Goal: Navigation & Orientation: Find specific page/section

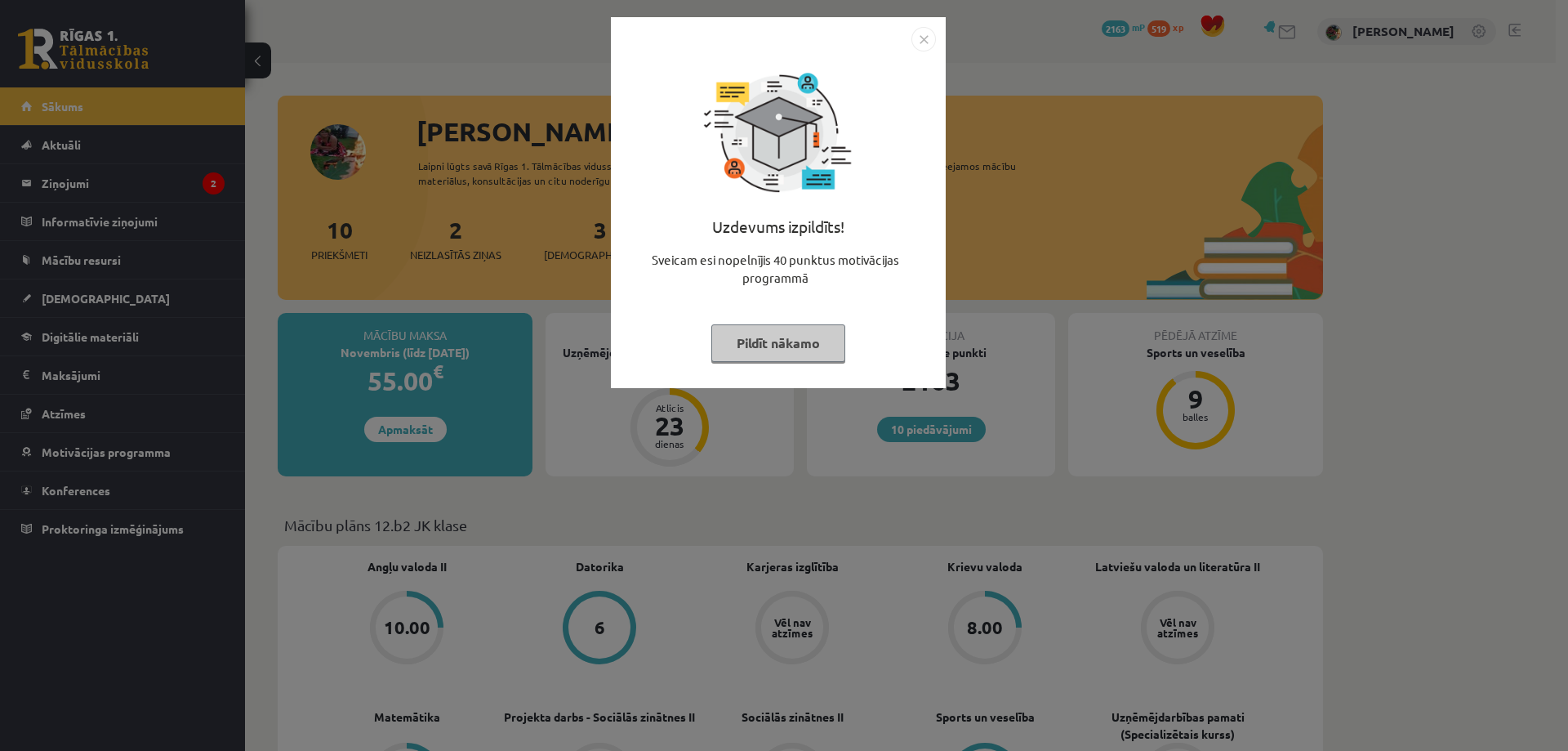
click at [801, 341] on button "Pildīt nākamo" at bounding box center [778, 343] width 134 height 38
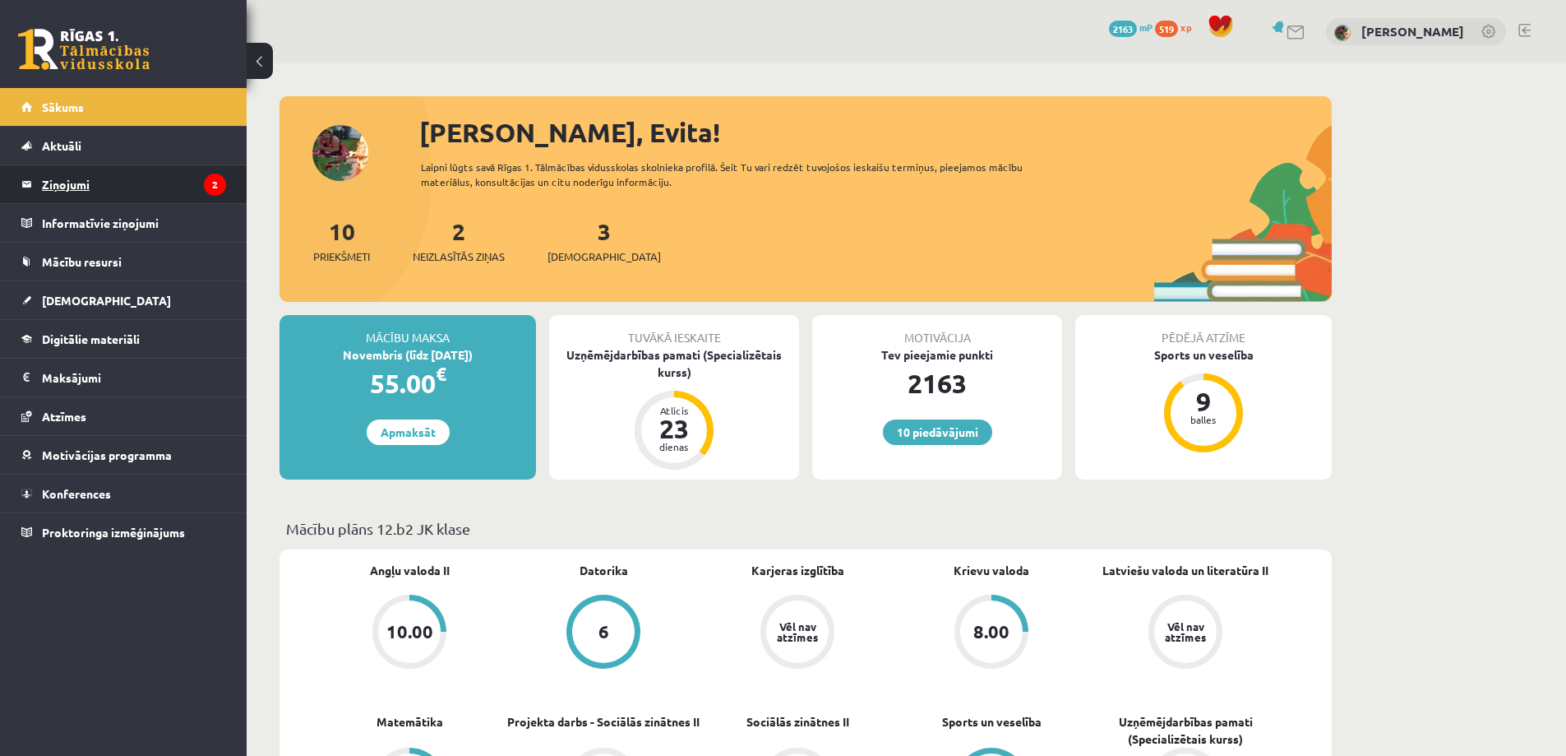
click at [66, 180] on legend "Ziņojumi 2" at bounding box center [134, 184] width 184 height 38
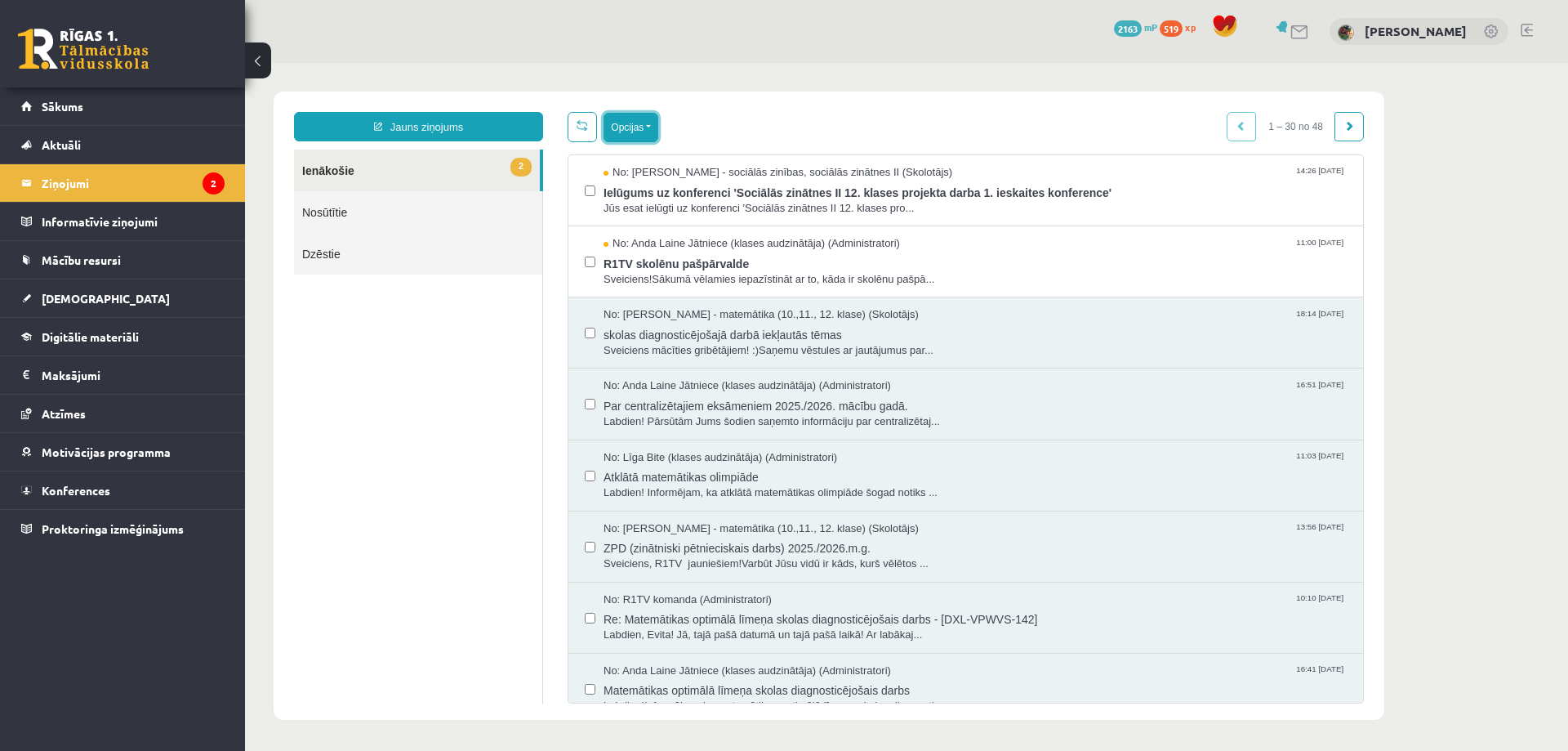
click at [644, 122] on button "Opcijas" at bounding box center [631, 127] width 55 height 30
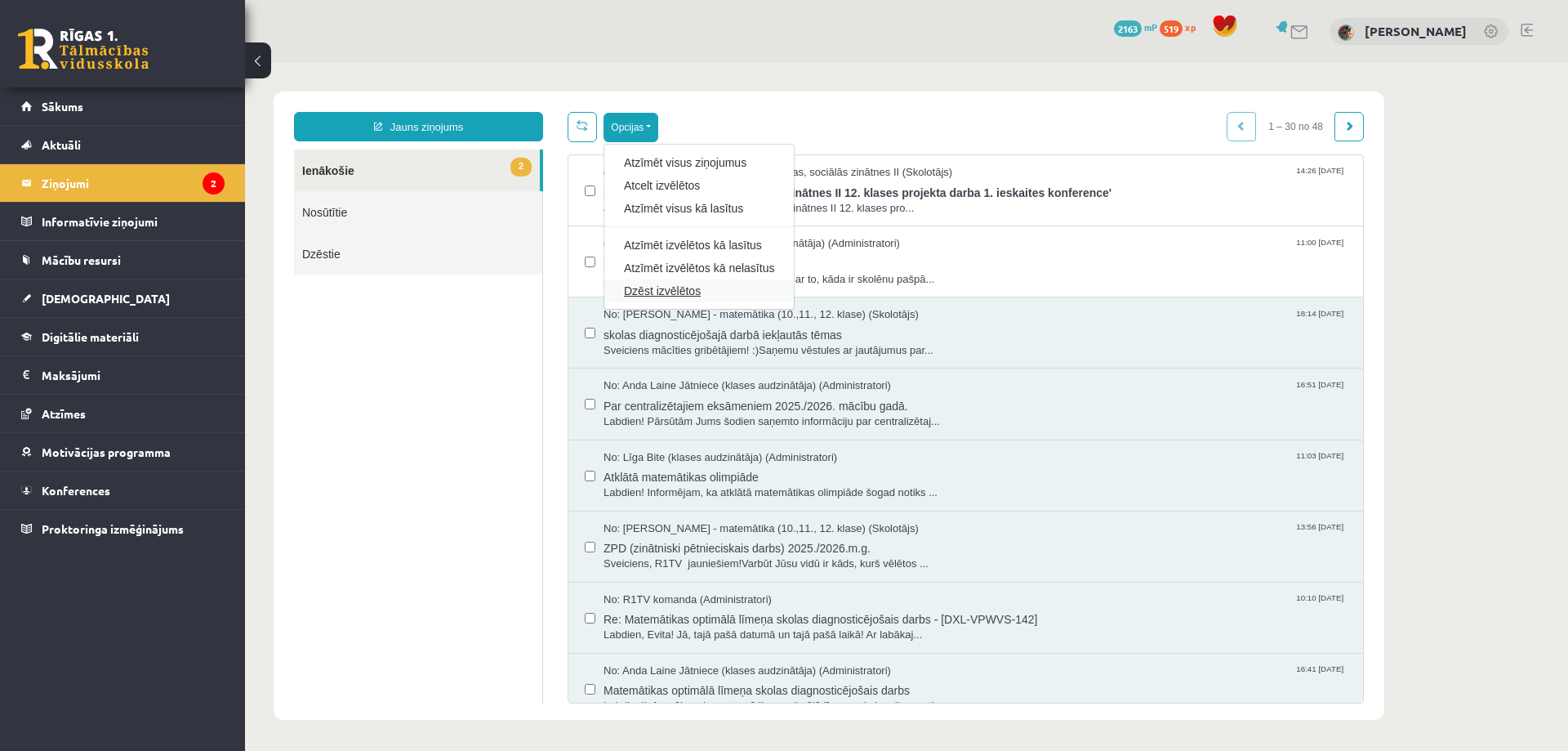
click at [659, 292] on link "Dzēst izvēlētos" at bounding box center [698, 290] width 150 height 16
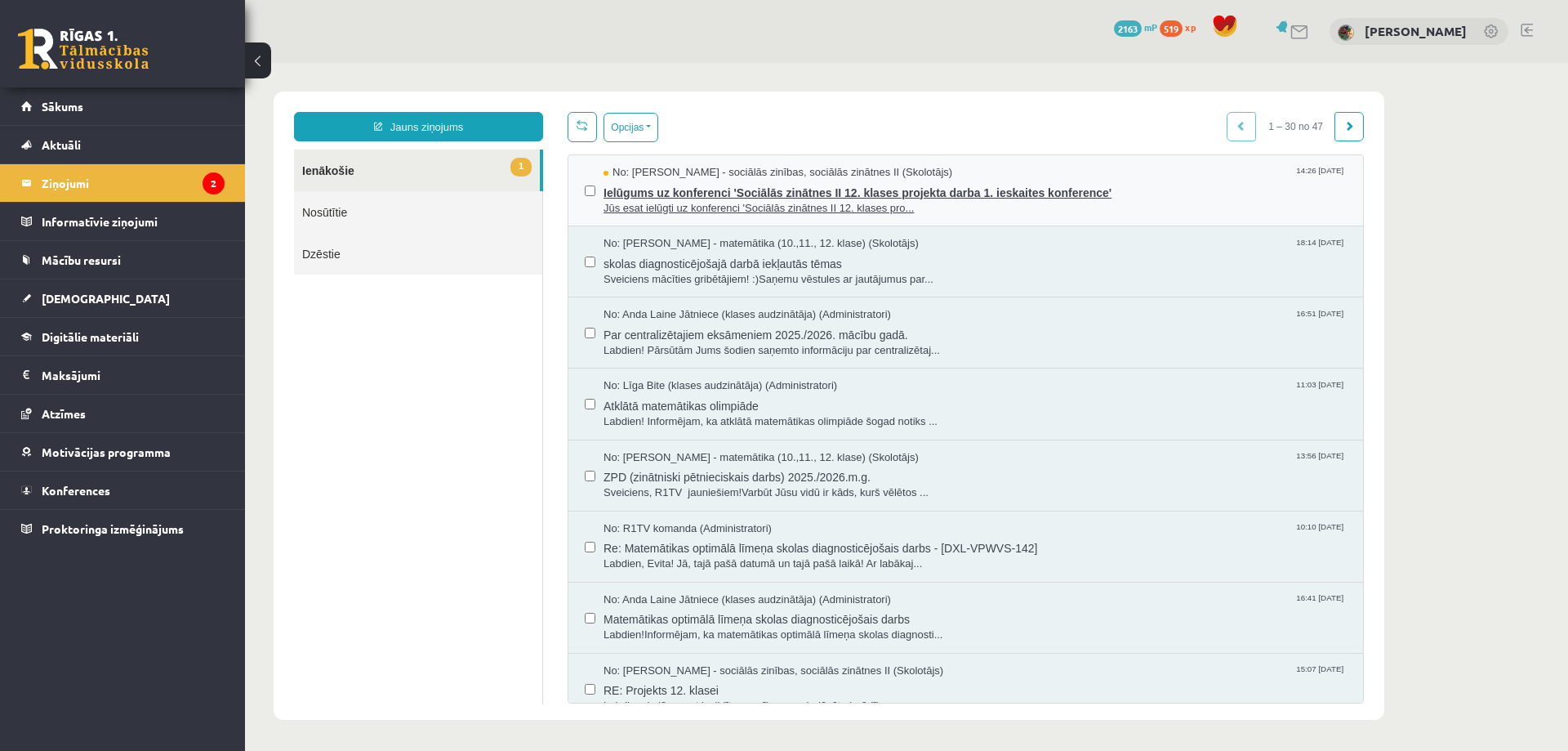
click at [673, 181] on span "Ielūgums uz konferenci 'Sociālās zinātnes II 12. klases projekta darba 1. ieska…" at bounding box center [975, 191] width 743 height 21
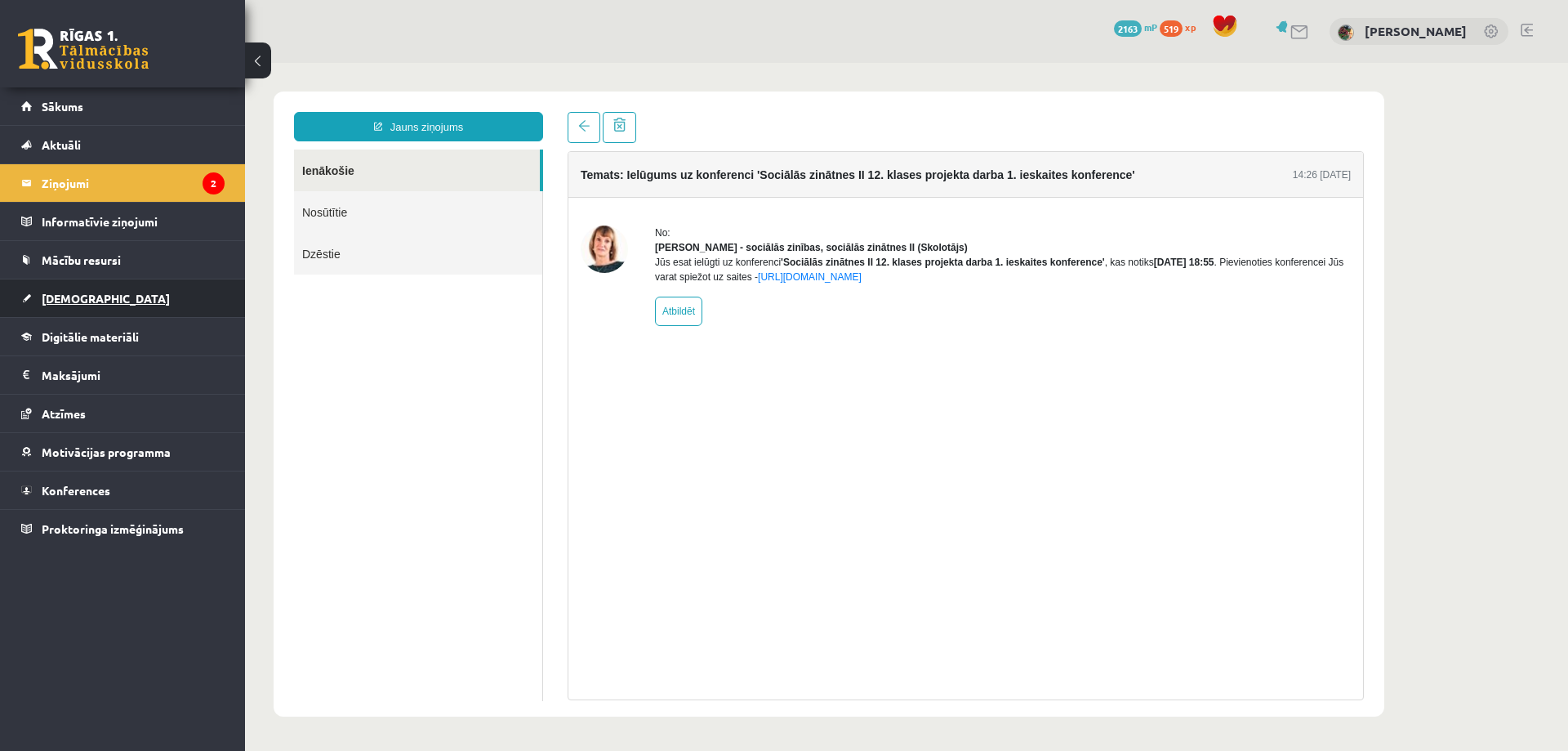
click at [72, 296] on span "[DEMOGRAPHIC_DATA]" at bounding box center [105, 298] width 128 height 15
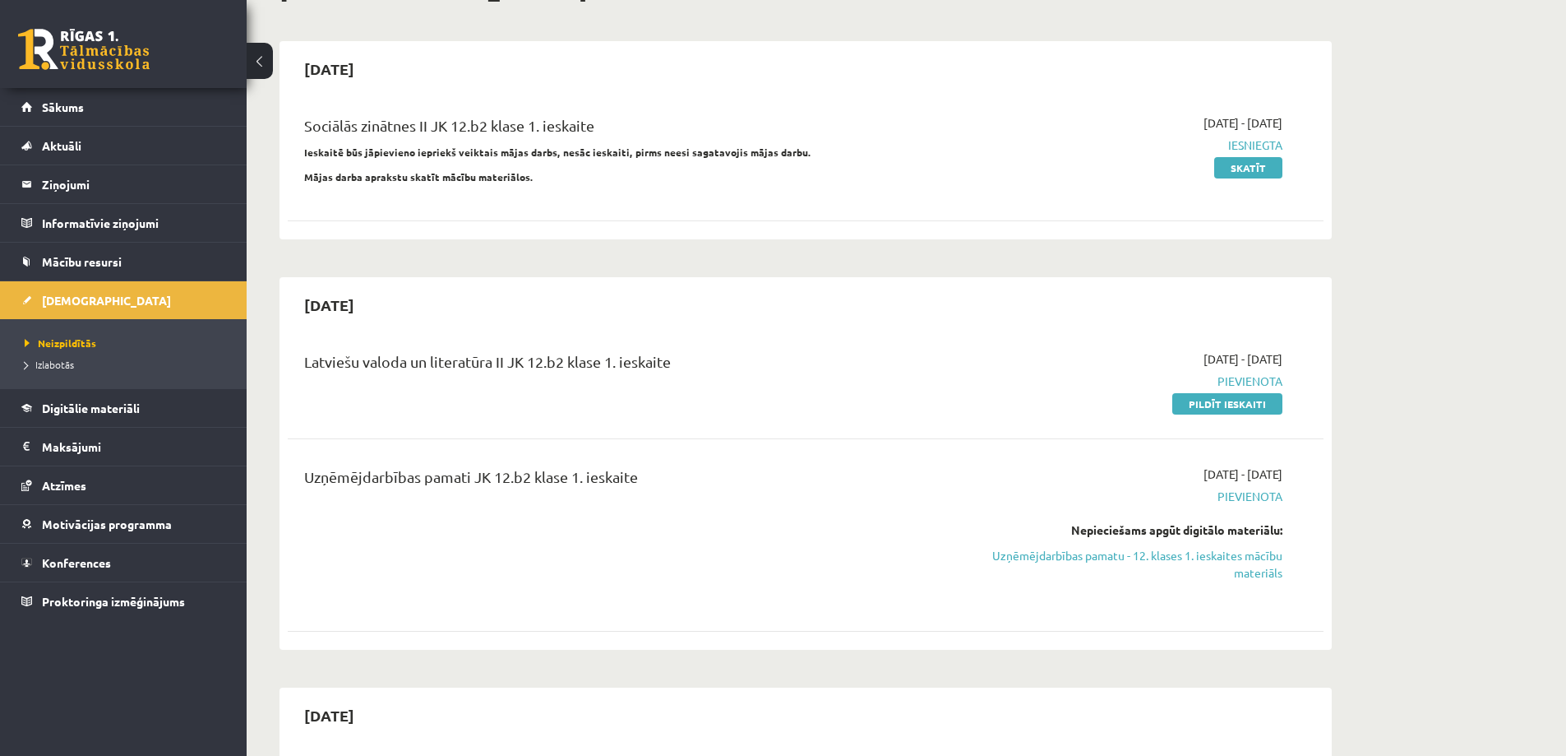
scroll to position [164, 0]
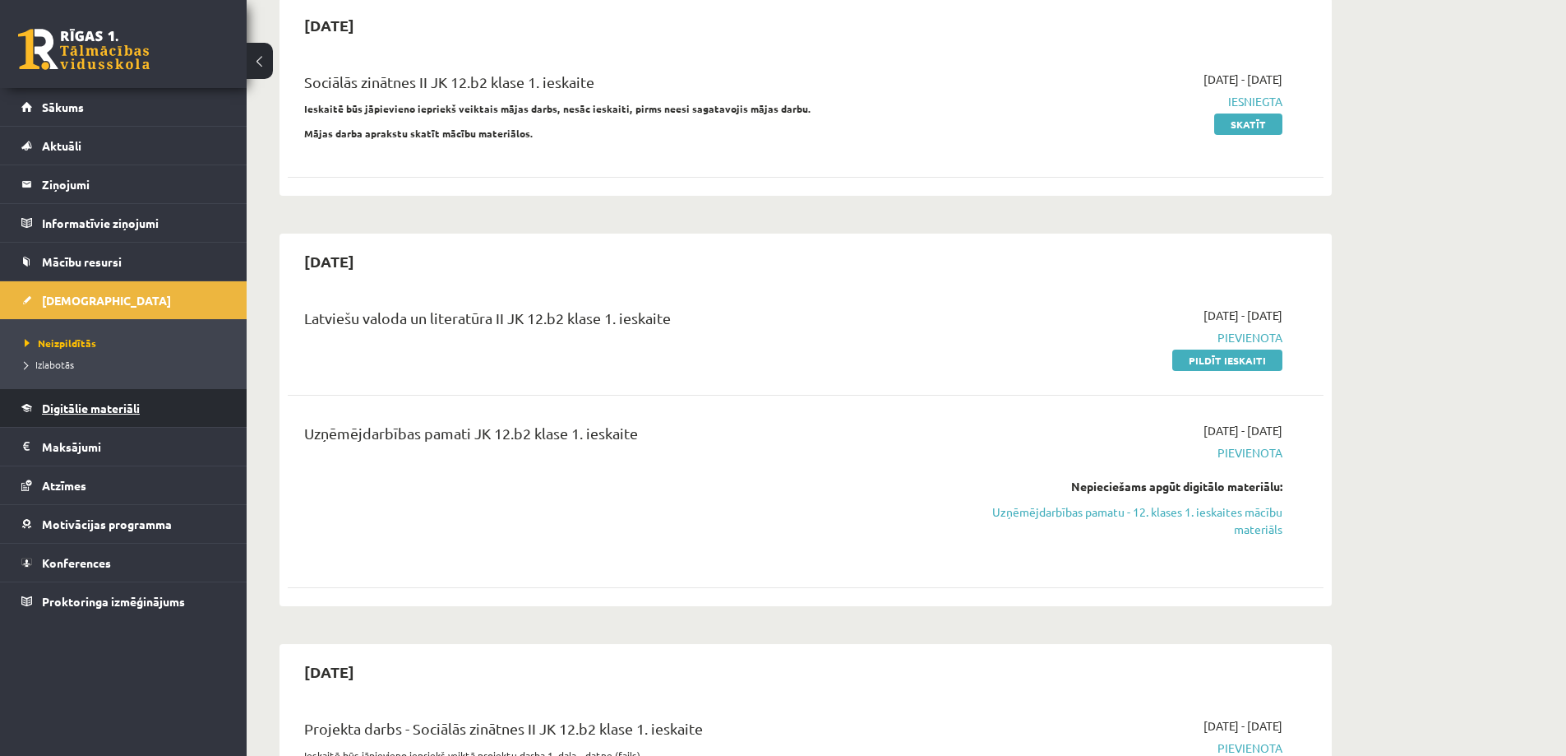
click at [61, 403] on span "Digitālie materiāli" at bounding box center [91, 407] width 98 height 15
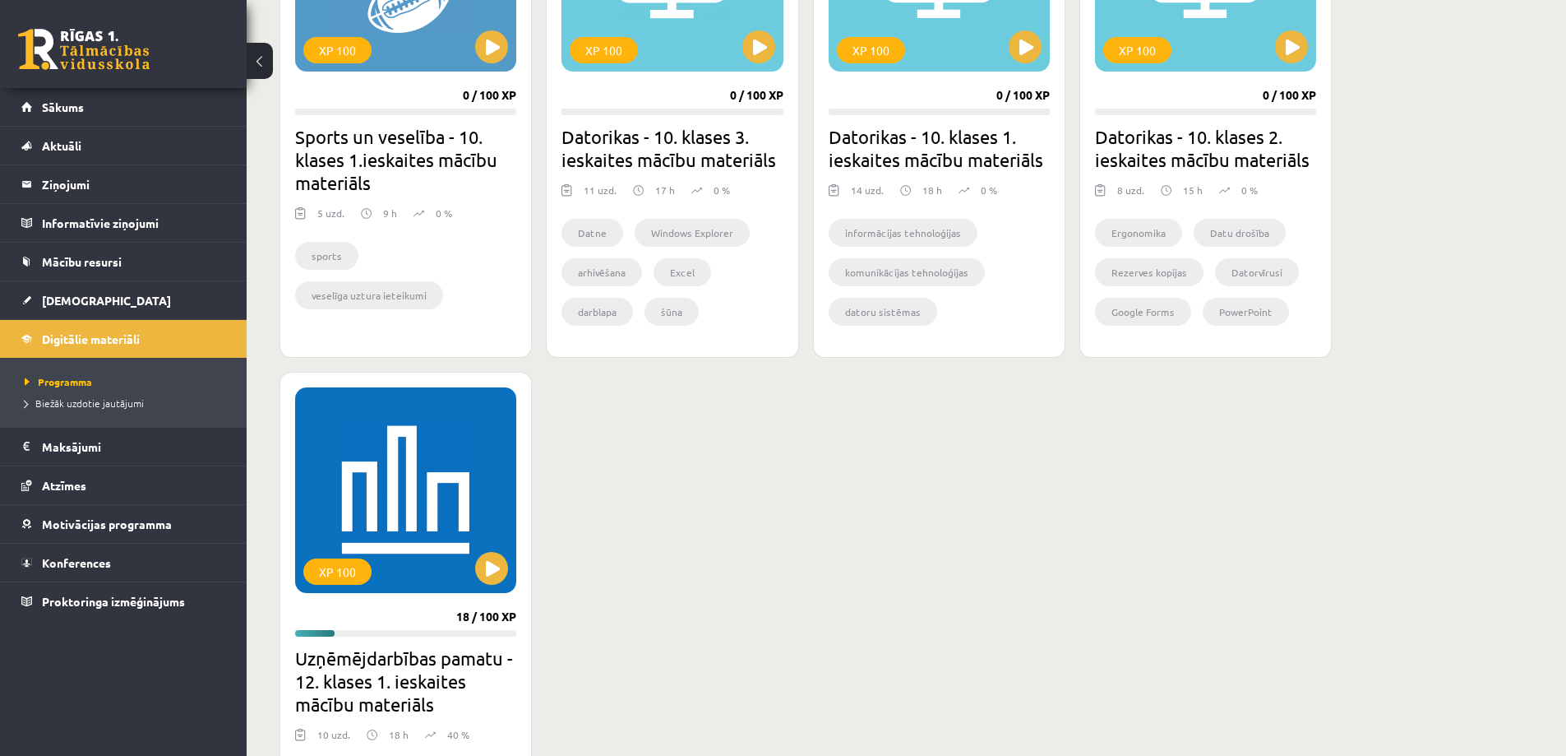
scroll to position [1398, 0]
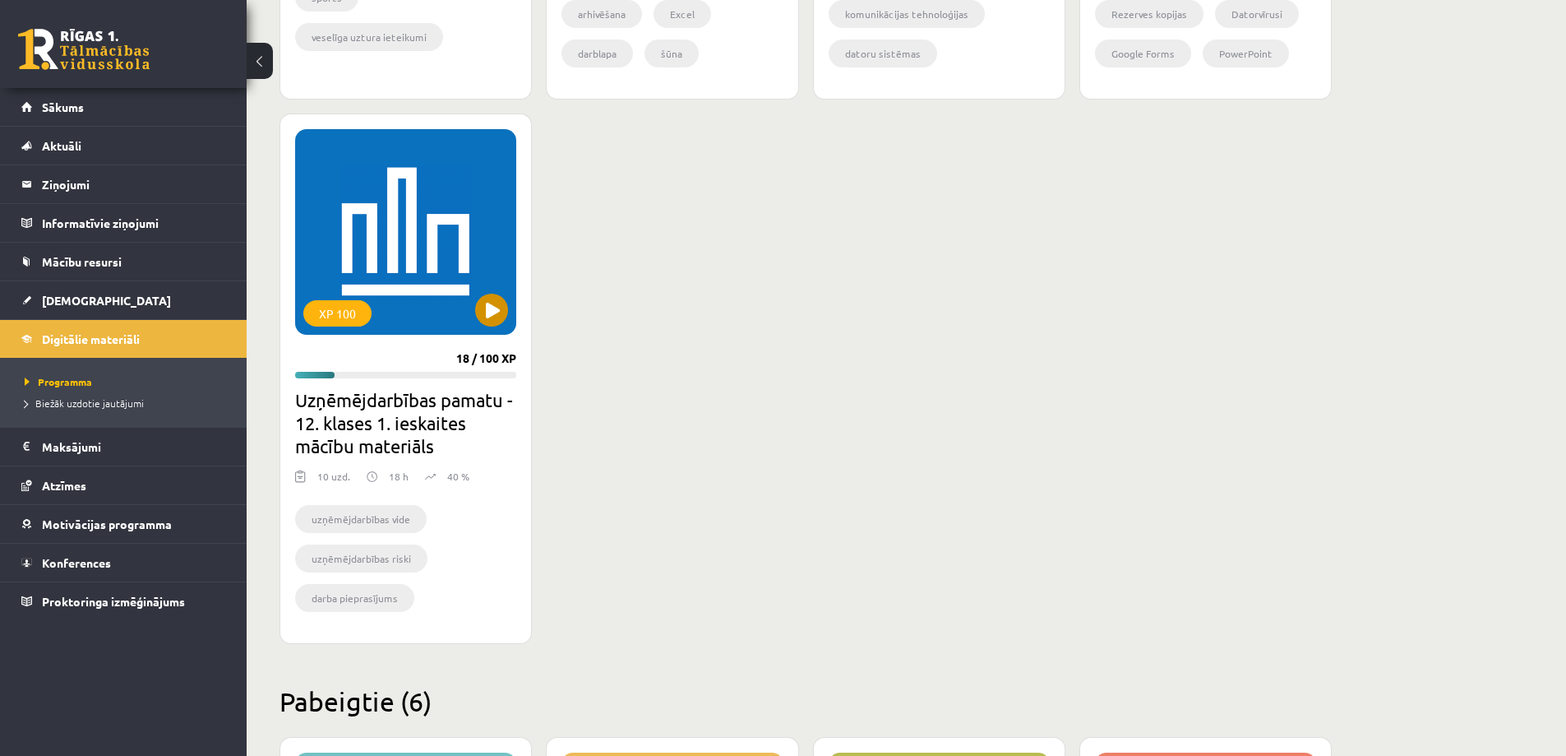
click at [396, 261] on div "XP 100" at bounding box center [405, 232] width 221 height 206
